Goal: Information Seeking & Learning: Compare options

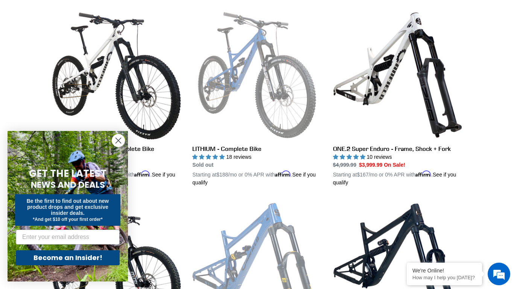
scroll to position [213, 0]
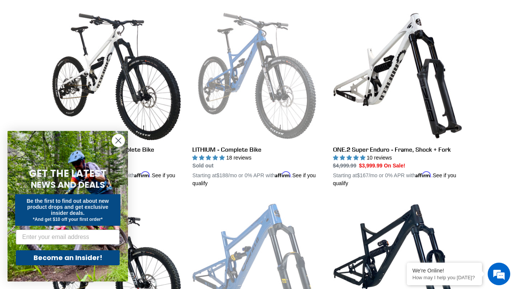
click at [119, 142] on circle "Close dialog" at bounding box center [118, 140] width 12 height 12
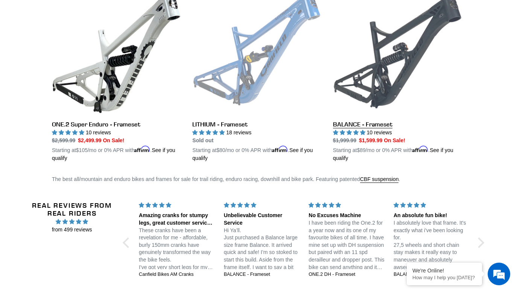
scroll to position [618, 0]
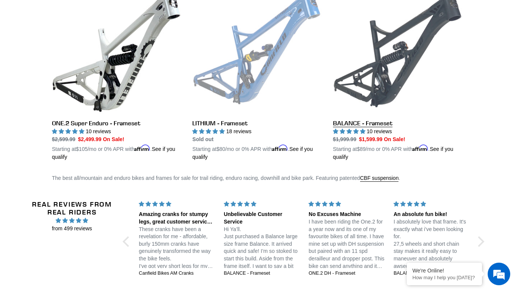
click at [361, 126] on link "BALANCE - Frameset" at bounding box center [397, 73] width 129 height 176
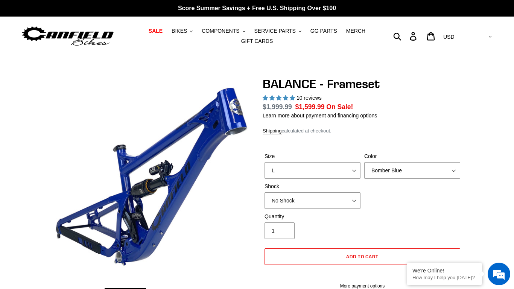
select select "L"
select select "highest-rating"
click at [365, 162] on select "Bomber Blue Goat's Blood Stealth Black" at bounding box center [413, 170] width 96 height 17
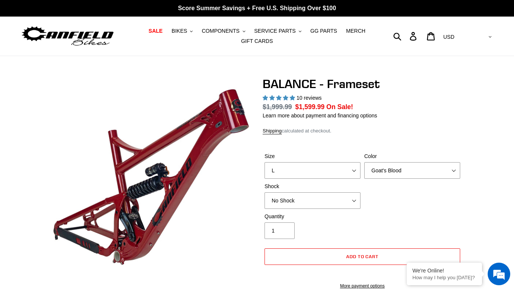
click at [380, 171] on select "Bomber Blue Goat's Blood Stealth Black" at bounding box center [413, 170] width 96 height 17
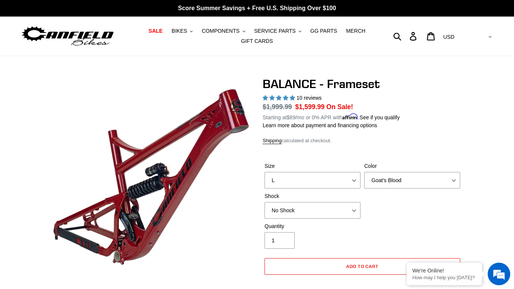
select select "Stealth Black"
click at [365, 172] on select "Bomber Blue Goat's Blood Stealth Black" at bounding box center [413, 180] width 96 height 17
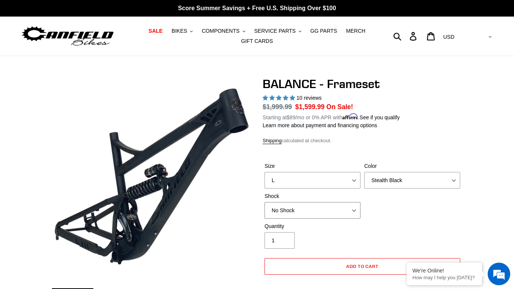
click at [295, 206] on select "No Shock Cane Creek Kitsuma Air Öhlins TTX2 Air EXT Storia V3-S" at bounding box center [313, 210] width 96 height 17
click at [265, 202] on select "No Shock Cane Creek Kitsuma Air Öhlins TTX2 Air EXT Storia V3-S" at bounding box center [313, 210] width 96 height 17
click at [301, 215] on select "No Shock Cane Creek Kitsuma Air Öhlins TTX2 Air EXT Storia V3-S" at bounding box center [313, 210] width 96 height 17
click at [265, 202] on select "No Shock Cane Creek Kitsuma Air Öhlins TTX2 Air EXT Storia V3-S" at bounding box center [313, 210] width 96 height 17
click at [290, 207] on select "No Shock Cane Creek Kitsuma Air Öhlins TTX2 Air EXT Storia V3-S" at bounding box center [313, 210] width 96 height 17
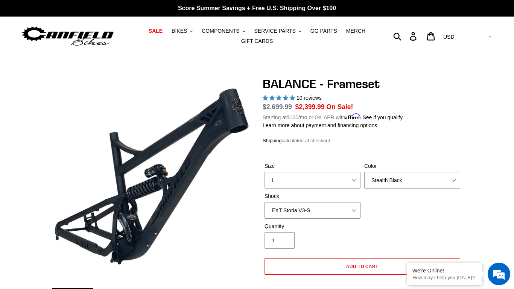
click at [265, 202] on select "No Shock Cane Creek Kitsuma Air Öhlins TTX2 Air EXT Storia V3-S" at bounding box center [313, 210] width 96 height 17
click at [293, 212] on select "No Shock Cane Creek Kitsuma Air Öhlins TTX2 Air EXT Storia V3-S" at bounding box center [313, 210] width 96 height 17
click at [265, 202] on select "No Shock Cane Creek Kitsuma Air Öhlins TTX2 Air EXT Storia V3-S" at bounding box center [313, 210] width 96 height 17
click at [288, 204] on select "No Shock Cane Creek Kitsuma Air Öhlins TTX2 Air EXT Storia V3-S" at bounding box center [313, 210] width 96 height 17
click at [265, 202] on select "No Shock Cane Creek Kitsuma Air Öhlins TTX2 Air EXT Storia V3-S" at bounding box center [313, 210] width 96 height 17
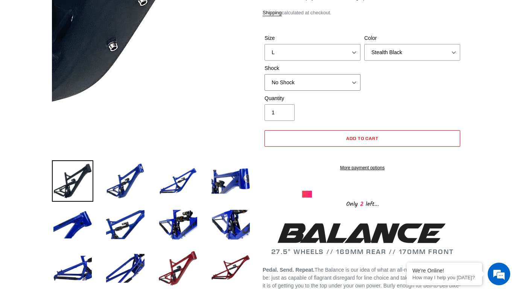
scroll to position [129, 0]
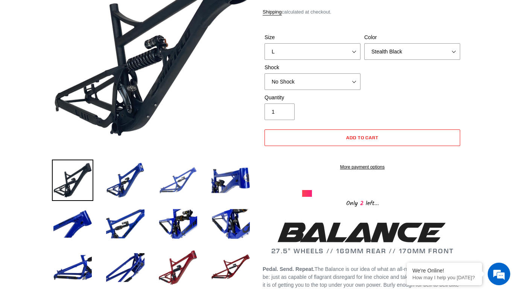
click at [179, 176] on img at bounding box center [177, 180] width 41 height 41
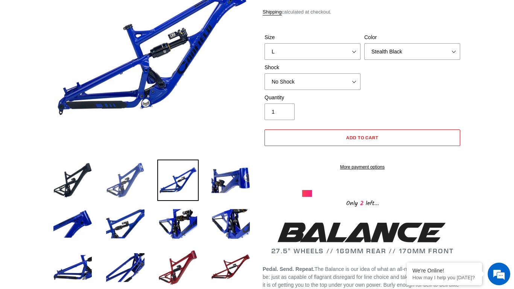
click at [123, 181] on img at bounding box center [125, 180] width 41 height 41
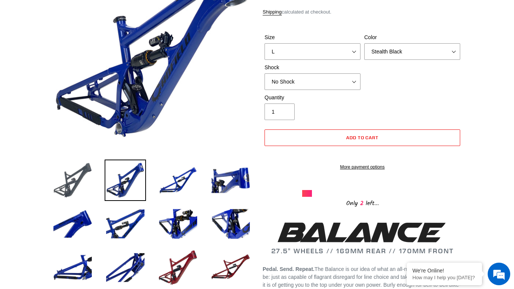
click at [81, 182] on img at bounding box center [72, 180] width 41 height 41
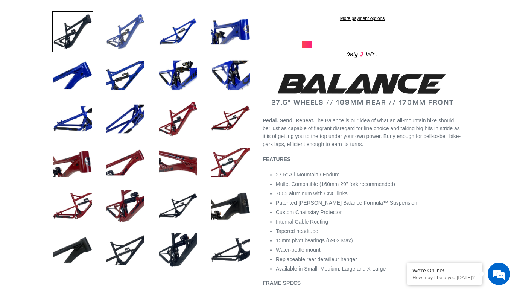
scroll to position [339, 0]
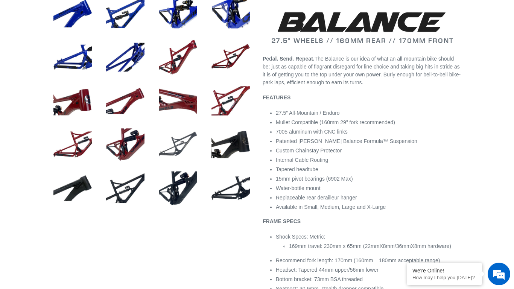
click at [198, 139] on img at bounding box center [177, 144] width 41 height 41
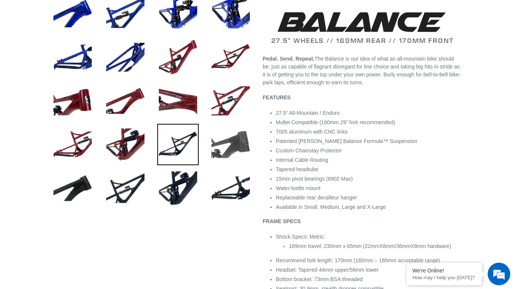
click at [234, 141] on img at bounding box center [230, 144] width 41 height 41
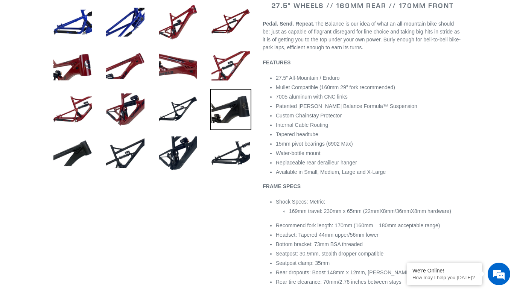
scroll to position [374, 0]
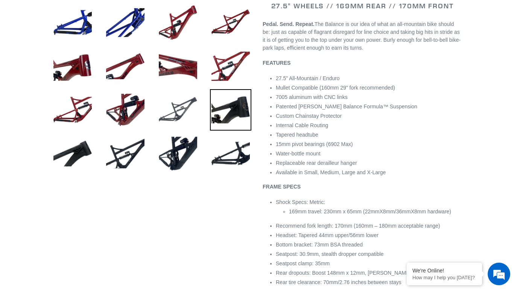
click at [179, 109] on img at bounding box center [177, 109] width 41 height 41
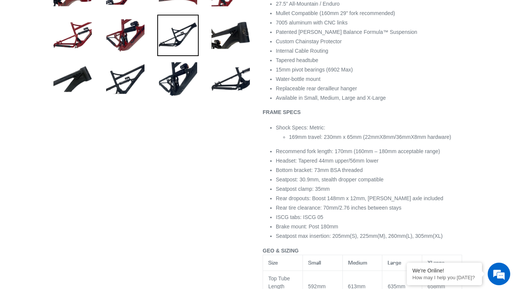
scroll to position [450, 0]
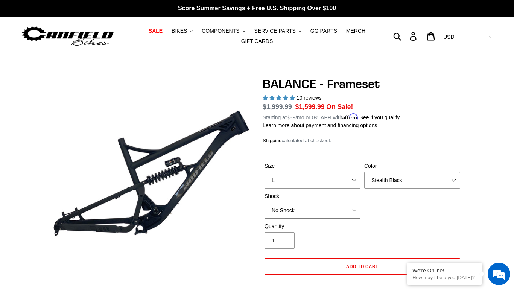
click at [325, 203] on select "No Shock Cane Creek Kitsuma Air Öhlins TTX2 Air EXT Storia V3-S" at bounding box center [313, 210] width 96 height 17
click at [265, 202] on select "No Shock Cane Creek Kitsuma Air Öhlins TTX2 Air EXT Storia V3-S" at bounding box center [313, 210] width 96 height 17
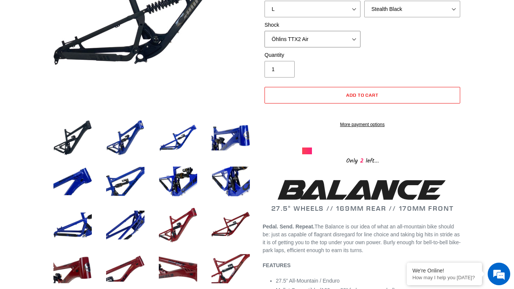
scroll to position [173, 0]
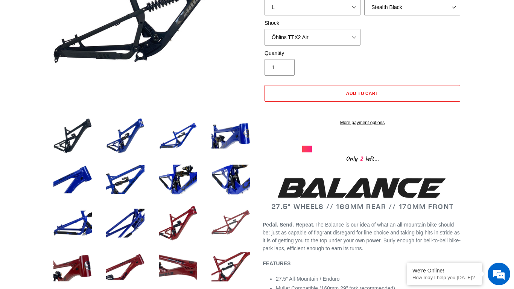
click at [214, 223] on img at bounding box center [230, 223] width 41 height 41
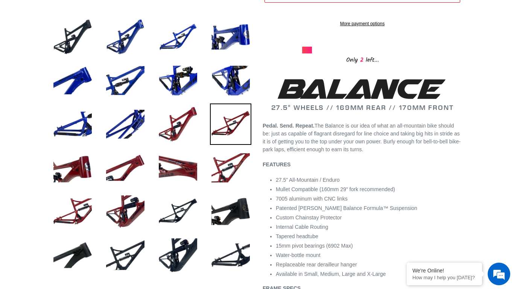
scroll to position [277, 0]
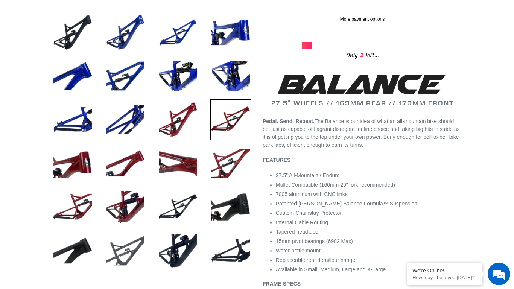
click at [131, 250] on img at bounding box center [125, 250] width 41 height 41
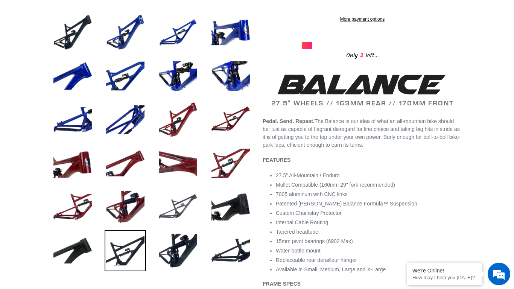
click at [169, 189] on img at bounding box center [177, 206] width 41 height 41
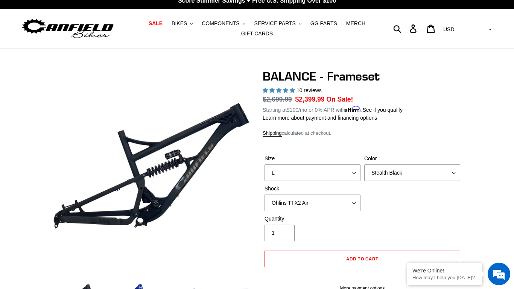
scroll to position [0, 0]
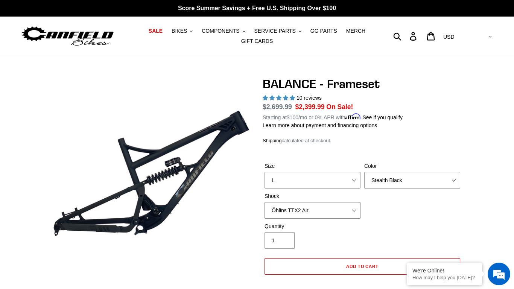
click at [333, 209] on select "No Shock Cane Creek Kitsuma Air Öhlins TTX2 Air EXT Storia V3-S" at bounding box center [313, 210] width 96 height 17
click at [265, 202] on select "No Shock Cane Creek Kitsuma Air Öhlins TTX2 Air EXT Storia V3-S" at bounding box center [313, 210] width 96 height 17
click at [297, 207] on select "No Shock Cane Creek Kitsuma Air Öhlins TTX2 Air EXT Storia V3-S" at bounding box center [313, 210] width 96 height 17
click at [265, 202] on select "No Shock Cane Creek Kitsuma Air Öhlins TTX2 Air EXT Storia V3-S" at bounding box center [313, 210] width 96 height 17
click at [298, 209] on select "No Shock Cane Creek Kitsuma Air Öhlins TTX2 Air EXT Storia V3-S" at bounding box center [313, 210] width 96 height 17
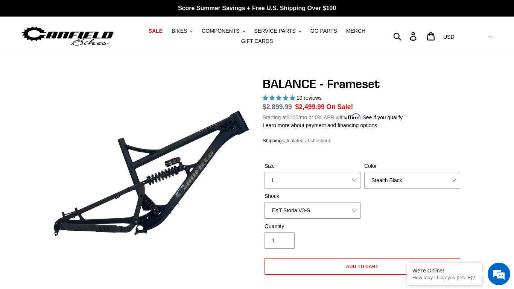
select select "Cane Creek Kitsuma Air"
click at [265, 202] on select "No Shock Cane Creek Kitsuma Air Öhlins TTX2 Air EXT Storia V3-S" at bounding box center [313, 210] width 96 height 17
click at [197, 29] on button "BIKES .cls-1{fill:#231f20}" at bounding box center [182, 31] width 29 height 10
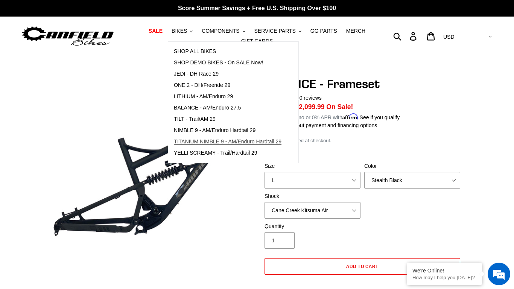
click at [238, 142] on span "TITANIUM NIMBLE 9 - AM/Enduro Hardtail 29" at bounding box center [228, 142] width 108 height 6
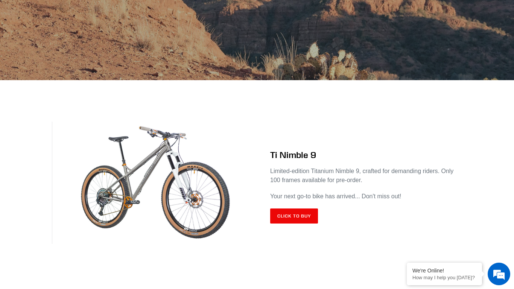
scroll to position [222, 0]
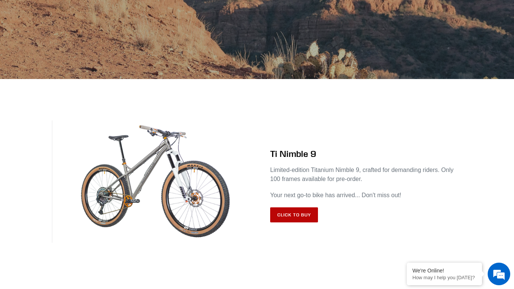
click at [276, 213] on link "Click to Buy" at bounding box center [294, 215] width 48 height 15
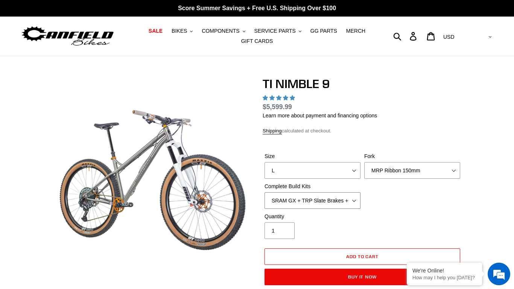
click at [314, 202] on select "SRAM GX + TRP Slate Brakes + Rotors + e13 LG-1 Wheels SHIMANO XT + SHIMANO brak…" at bounding box center [313, 200] width 96 height 17
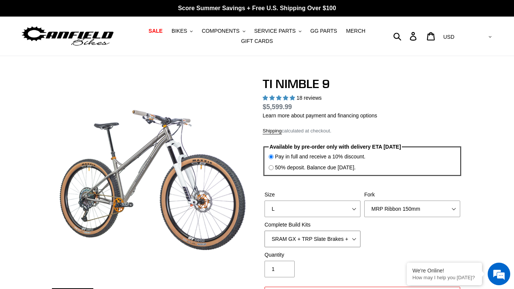
select select "highest-rating"
click at [265, 231] on select "SRAM GX + TRP Slate Brakes + Rotors + e13 LG-1 Wheels SHIMANO XT + SHIMANO brak…" at bounding box center [313, 239] width 96 height 17
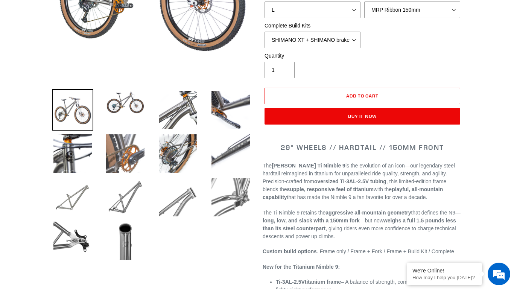
click at [128, 147] on img at bounding box center [125, 153] width 41 height 41
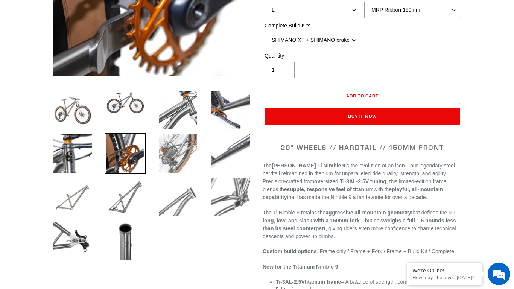
click at [165, 159] on img at bounding box center [177, 153] width 41 height 41
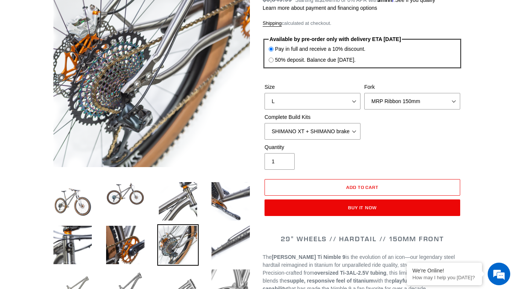
scroll to position [107, 0]
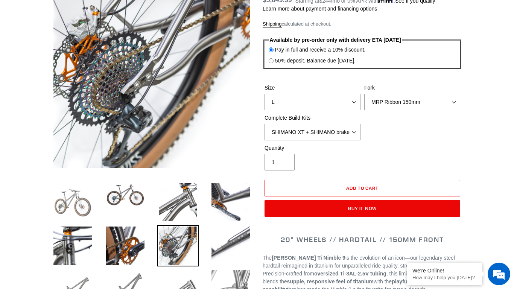
click at [73, 217] on img at bounding box center [72, 202] width 41 height 41
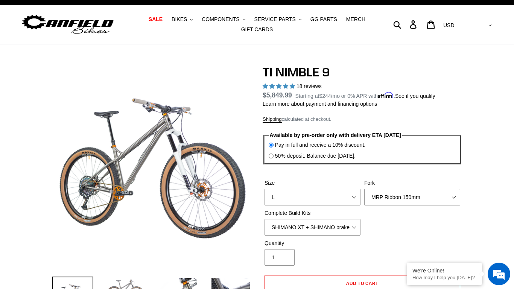
scroll to position [10, 0]
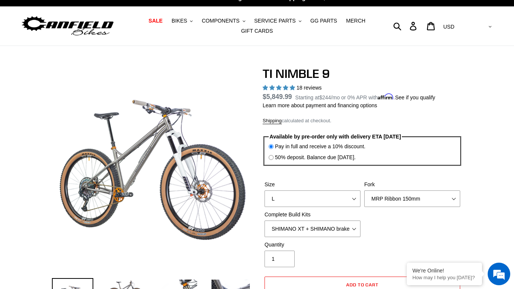
click at [327, 242] on label "Quantity" at bounding box center [313, 245] width 96 height 8
click at [295, 251] on input "1" at bounding box center [280, 259] width 30 height 17
click at [319, 231] on select "SRAM GX + TRP Slate Brakes + Rotors + e13 LG-1 Wheels SHIMANO XT + SHIMANO brak…" at bounding box center [313, 229] width 96 height 17
click at [265, 221] on select "SRAM GX + TRP Slate Brakes + Rotors + e13 LG-1 Wheels SHIMANO XT + SHIMANO brak…" at bounding box center [313, 229] width 96 height 17
click at [306, 224] on select "SRAM GX + TRP Slate Brakes + Rotors + e13 LG-1 Wheels SHIMANO XT + SHIMANO brak…" at bounding box center [313, 229] width 96 height 17
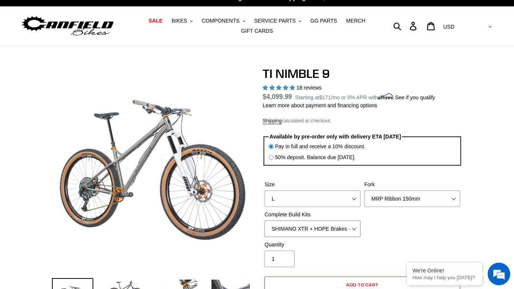
click at [265, 221] on select "SRAM GX + TRP Slate Brakes + Rotors + e13 LG-1 Wheels SHIMANO XT + SHIMANO brak…" at bounding box center [313, 229] width 96 height 17
click at [342, 230] on select "SRAM GX + TRP Slate Brakes + Rotors + e13 LG-1 Wheels SHIMANO XT + SHIMANO brak…" at bounding box center [313, 229] width 96 height 17
click at [460, 223] on div "Size S M L XL / XXL (Specify at checkout) Fork MRP Ribbon 150mm RockShox Lyrik …" at bounding box center [363, 211] width 200 height 60
click at [307, 234] on select "SRAM GX + TRP Slate Brakes + Rotors + e13 LG-1 Wheels SHIMANO XT + SHIMANO brak…" at bounding box center [313, 229] width 96 height 17
click at [265, 221] on select "SRAM GX + TRP Slate Brakes + Rotors + e13 LG-1 Wheels SHIMANO XT + SHIMANO brak…" at bounding box center [313, 229] width 96 height 17
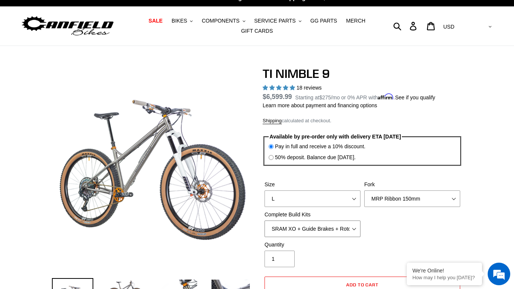
click at [289, 226] on select "SRAM GX + TRP Slate Brakes + Rotors + e13 LG-1 Wheels SHIMANO XT + SHIMANO brak…" at bounding box center [313, 229] width 96 height 17
click at [265, 221] on select "SRAM GX + TRP Slate Brakes + Rotors + e13 LG-1 Wheels SHIMANO XT + SHIMANO brak…" at bounding box center [313, 229] width 96 height 17
click at [440, 220] on div "Size S M L XL / XXL (Specify at checkout) Fork MRP Ribbon 150mm RockShox Lyrik …" at bounding box center [363, 211] width 200 height 60
click at [321, 222] on select "SRAM GX + TRP Slate Brakes + Rotors + e13 LG-1 Wheels SHIMANO XT + SHIMANO brak…" at bounding box center [313, 229] width 96 height 17
click at [265, 221] on select "SRAM GX + TRP Slate Brakes + Rotors + e13 LG-1 Wheels SHIMANO XT + SHIMANO brak…" at bounding box center [313, 229] width 96 height 17
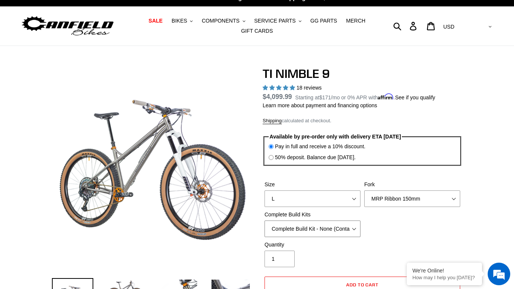
click at [308, 225] on select "SRAM GX + TRP Slate Brakes + Rotors + e13 LG-1 Wheels SHIMANO XT + SHIMANO brak…" at bounding box center [313, 229] width 96 height 17
select select "SHIMANO XTR + HOPE Brakes + DT Swiss Carbon Wheels"
click at [265, 221] on select "SRAM GX + TRP Slate Brakes + Rotors + e13 LG-1 Wheels SHIMANO XT + SHIMANO brak…" at bounding box center [313, 229] width 96 height 17
click at [428, 197] on select "MRP Ribbon 150mm RockShox Lyrik 150mm Fox Factory 36 150mm Cane Creek Helm 150m…" at bounding box center [413, 199] width 96 height 17
click at [365, 191] on select "MRP Ribbon 150mm RockShox Lyrik 150mm Fox Factory 36 150mm Cane Creek Helm 150m…" at bounding box center [413, 199] width 96 height 17
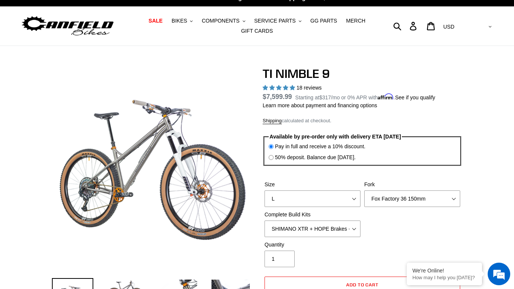
click at [380, 215] on div "Size S M L XL / XXL (Specify at checkout) Fork MRP Ribbon 150mm RockShox Lyrik …" at bounding box center [363, 211] width 200 height 60
click at [379, 193] on select "MRP Ribbon 150mm RockShox Lyrik 150mm Fox Factory 36 150mm Cane Creek Helm 150m…" at bounding box center [413, 199] width 96 height 17
select select "RockShox Lyrik 150mm"
click at [365, 191] on select "MRP Ribbon 150mm RockShox Lyrik 150mm Fox Factory 36 150mm Cane Creek Helm 150m…" at bounding box center [413, 199] width 96 height 17
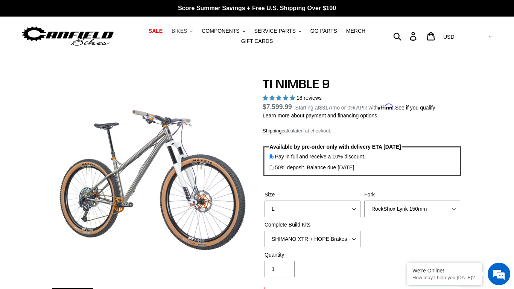
click at [193, 32] on icon ".cls-1{fill:#231f20}" at bounding box center [191, 31] width 3 height 3
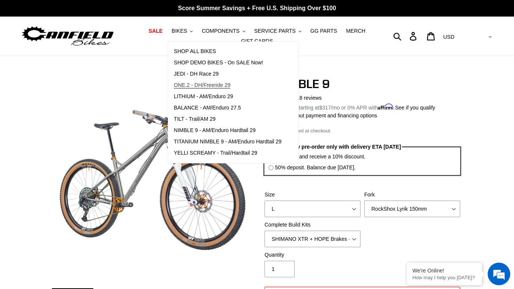
click at [225, 87] on span "ONE.2 - DH/Freeride 29" at bounding box center [202, 85] width 56 height 6
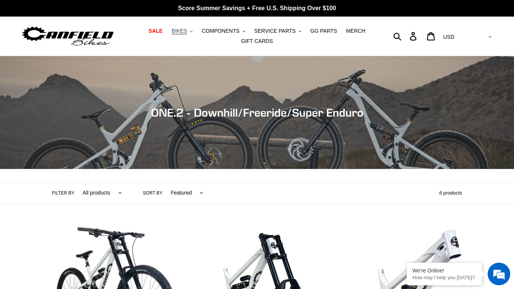
click at [187, 33] on span "BIKES" at bounding box center [179, 31] width 15 height 6
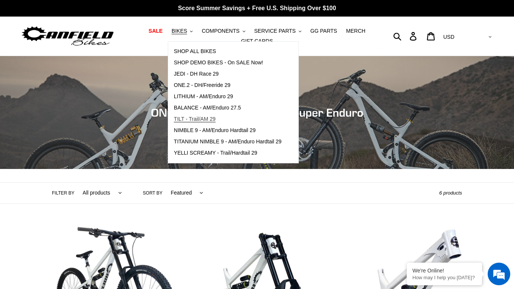
click at [216, 119] on span "TILT - Trail/AM 29" at bounding box center [195, 119] width 42 height 6
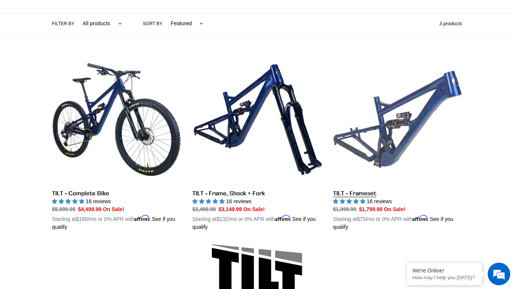
scroll to position [206, 0]
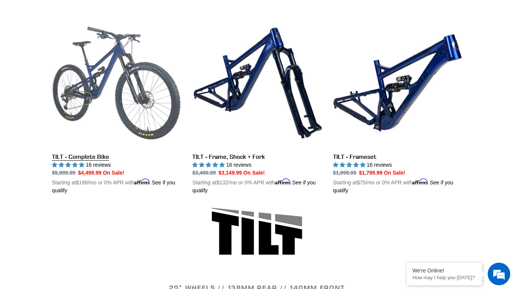
click at [106, 157] on link "TILT - Complete Bike" at bounding box center [116, 106] width 129 height 176
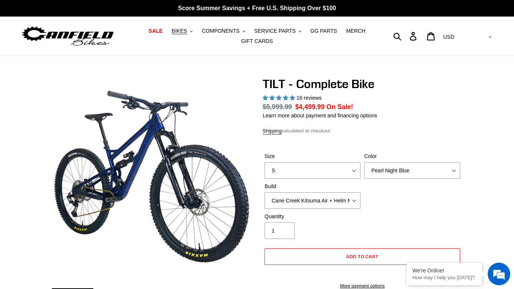
select select "highest-rating"
click at [345, 169] on select "S M L" at bounding box center [313, 170] width 96 height 17
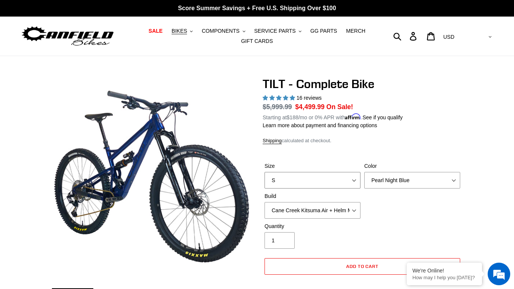
select select "L"
click at [265, 172] on select "S M L" at bounding box center [313, 180] width 96 height 17
click at [388, 177] on select "Pearl Night Blue Stealth Silver Raw" at bounding box center [413, 180] width 96 height 17
click at [365, 172] on select "Pearl Night Blue Stealth Silver Raw" at bounding box center [413, 180] width 96 height 17
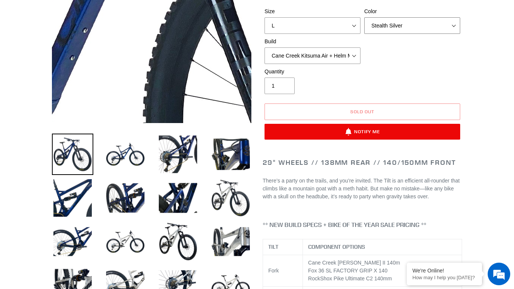
scroll to position [163, 0]
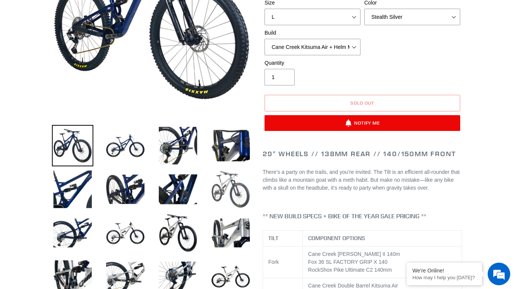
click at [240, 188] on img at bounding box center [230, 189] width 41 height 41
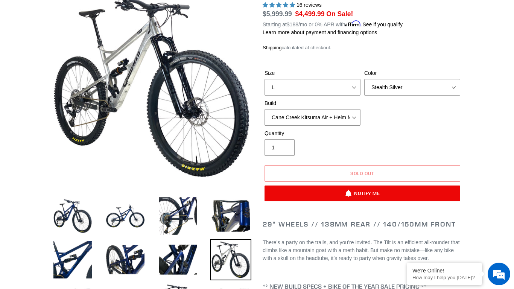
scroll to position [83, 0]
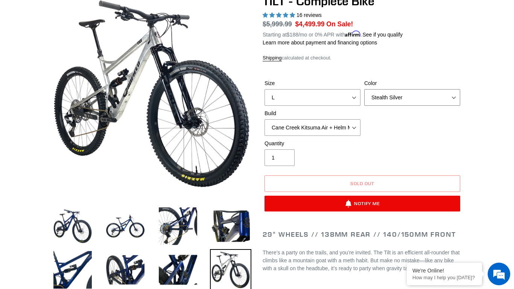
click at [386, 98] on select "Pearl Night Blue Stealth Silver Raw" at bounding box center [413, 97] width 96 height 17
select select "Raw"
click at [365, 89] on select "Pearl Night Blue Stealth Silver Raw" at bounding box center [413, 97] width 96 height 17
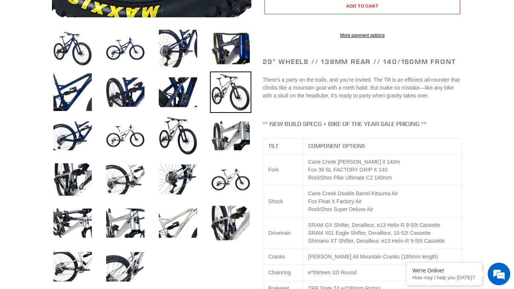
scroll to position [262, 0]
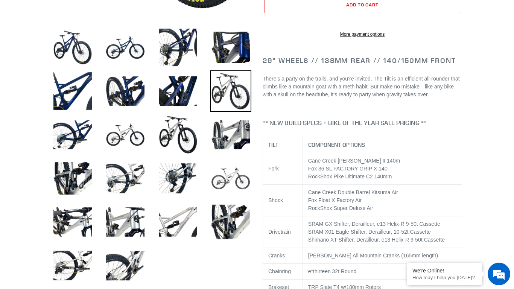
click at [239, 188] on img at bounding box center [230, 178] width 41 height 41
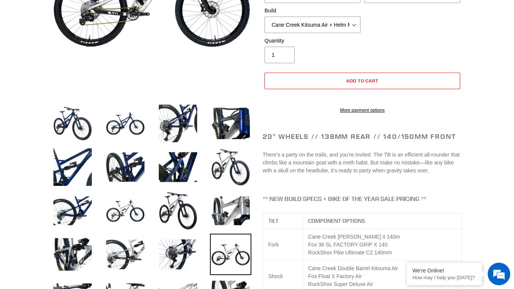
scroll to position [199, 0]
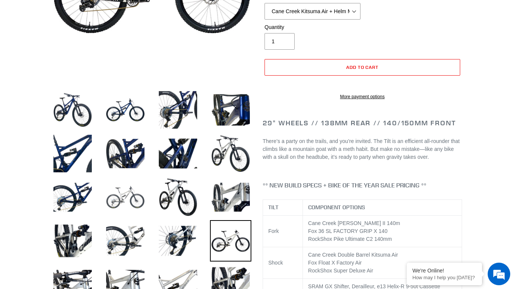
click at [119, 199] on img at bounding box center [125, 197] width 41 height 41
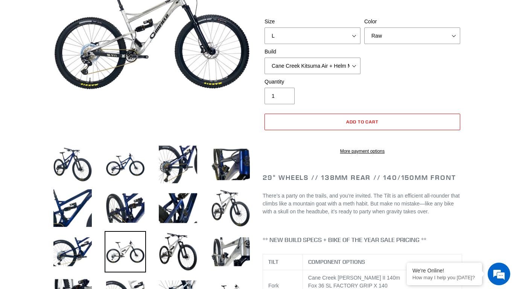
scroll to position [137, 0]
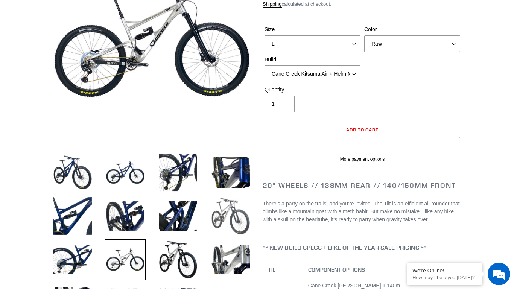
click at [248, 224] on img at bounding box center [230, 215] width 41 height 41
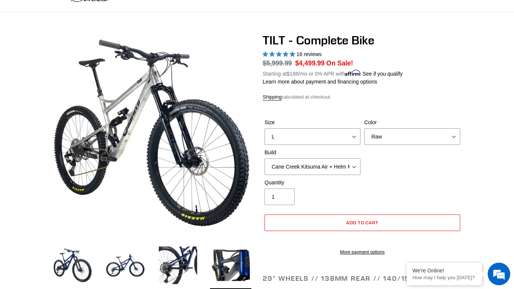
scroll to position [44, 0]
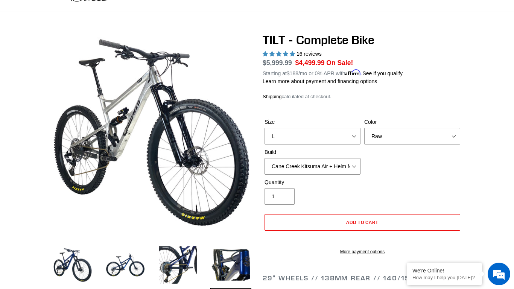
click at [335, 164] on select "Cane Creek Kitsuma Air + Helm MKII 140 + SRAM GX Cane Creek Kitsuma Air + Helm …" at bounding box center [313, 166] width 96 height 17
click at [265, 158] on select "Cane Creek Kitsuma Air + Helm MKII 140 + SRAM GX Cane Creek Kitsuma Air + Helm …" at bounding box center [313, 166] width 96 height 17
click at [292, 166] on select "Cane Creek Kitsuma Air + Helm MKII 140 + SRAM GX Cane Creek Kitsuma Air + Helm …" at bounding box center [313, 166] width 96 height 17
click at [265, 158] on select "Cane Creek Kitsuma Air + Helm MKII 140 + SRAM GX Cane Creek Kitsuma Air + Helm …" at bounding box center [313, 166] width 96 height 17
click at [302, 164] on select "Cane Creek Kitsuma Air + Helm MKII 140 + SRAM GX Cane Creek Kitsuma Air + Helm …" at bounding box center [313, 166] width 96 height 17
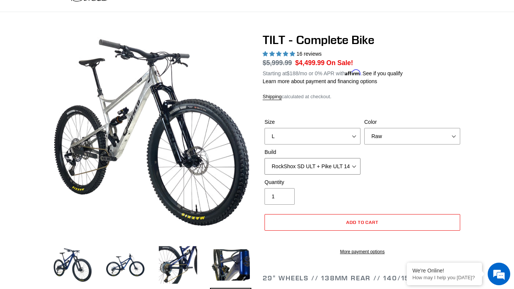
click at [265, 158] on select "Cane Creek Kitsuma Air + Helm MKII 140 + SRAM GX Cane Creek Kitsuma Air + Helm …" at bounding box center [313, 166] width 96 height 17
click at [290, 167] on select "Cane Creek Kitsuma Air + Helm MKII 140 + SRAM GX Cane Creek Kitsuma Air + Helm …" at bounding box center [313, 166] width 96 height 17
click at [265, 158] on select "Cane Creek Kitsuma Air + Helm MKII 140 + SRAM GX Cane Creek Kitsuma Air + Helm …" at bounding box center [313, 166] width 96 height 17
click at [293, 163] on select "Cane Creek Kitsuma Air + Helm MKII 140 + SRAM GX Cane Creek Kitsuma Air + Helm …" at bounding box center [313, 166] width 96 height 17
select select "Fox Float X + 36 SL Factory Grip X 140 + Shimano XT"
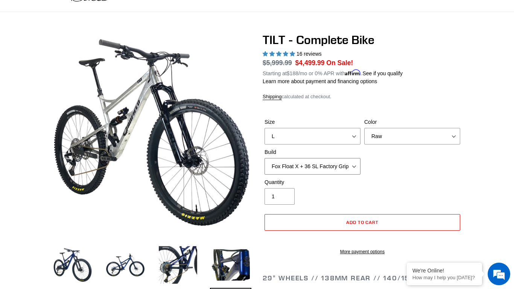
click at [265, 158] on select "Cane Creek Kitsuma Air + Helm MKII 140 + SRAM GX Cane Creek Kitsuma Air + Helm …" at bounding box center [313, 166] width 96 height 17
click at [326, 183] on label "Quantity" at bounding box center [313, 183] width 96 height 8
click at [295, 188] on input "1" at bounding box center [280, 196] width 30 height 17
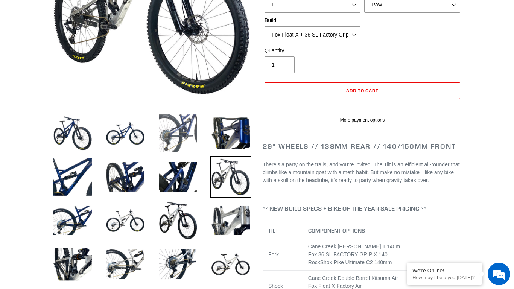
click at [173, 147] on img at bounding box center [177, 133] width 41 height 41
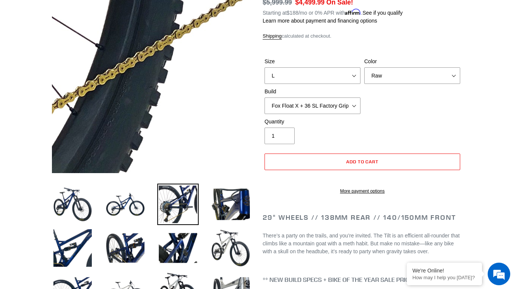
scroll to position [105, 0]
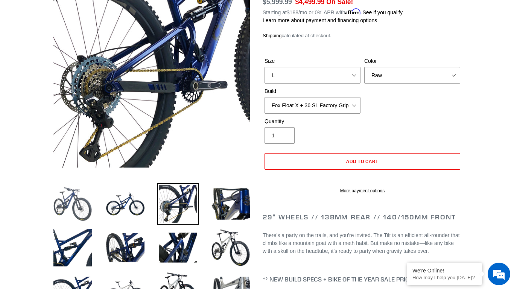
click at [89, 206] on img at bounding box center [72, 203] width 41 height 41
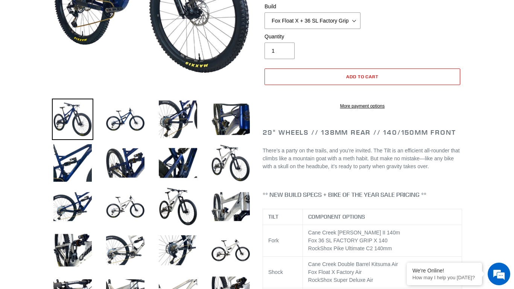
scroll to position [195, 0]
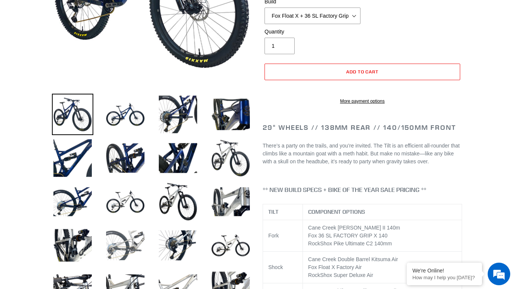
click at [141, 238] on img at bounding box center [125, 245] width 41 height 41
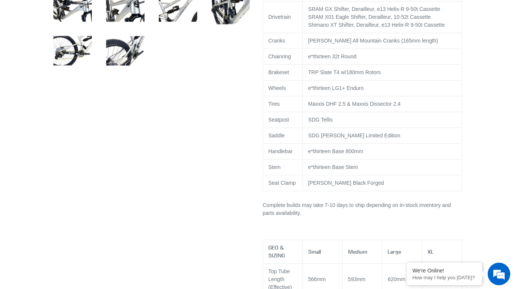
scroll to position [487, 0]
